Goal: Check status: Check status

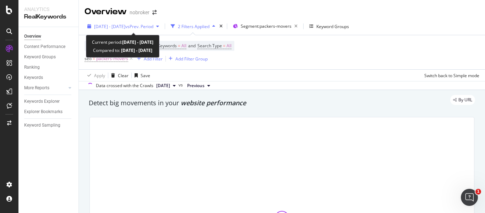
click at [147, 31] on div "[DATE] - [DATE] vs Prev. Period" at bounding box center [122, 26] width 77 height 11
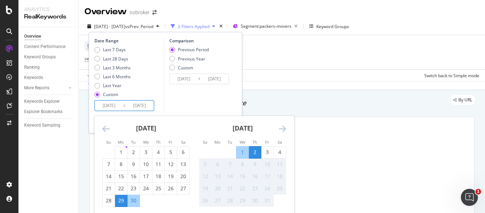
click at [121, 107] on input "[DATE]" at bounding box center [109, 105] width 28 height 10
click at [241, 152] on div "1" at bounding box center [242, 151] width 12 height 7
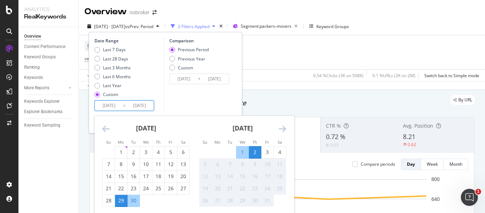
type input "[DATE]"
click at [280, 151] on div "4" at bounding box center [280, 151] width 12 height 7
type input "[DATE]"
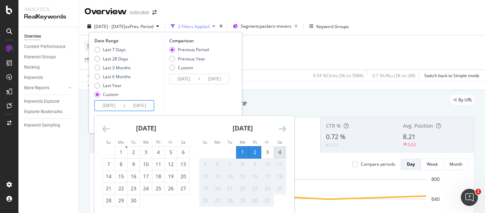
type input "[DATE]"
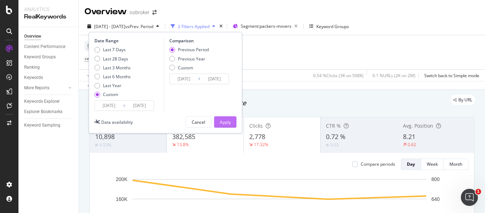
click at [226, 119] on div "Apply" at bounding box center [225, 122] width 11 height 6
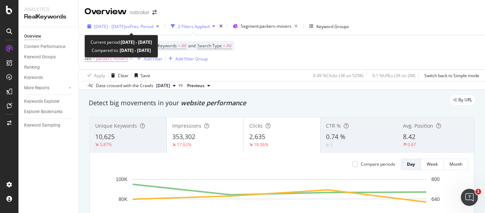
click at [153, 24] on span "vs Prev. Period" at bounding box center [139, 26] width 28 height 6
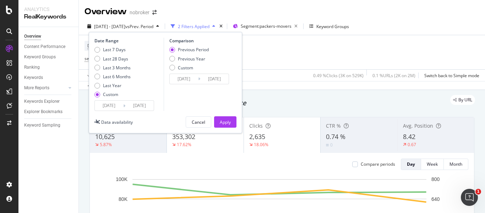
click at [153, 24] on span "vs Prev. Period" at bounding box center [139, 26] width 28 height 6
